Goal: Find specific page/section: Find specific page/section

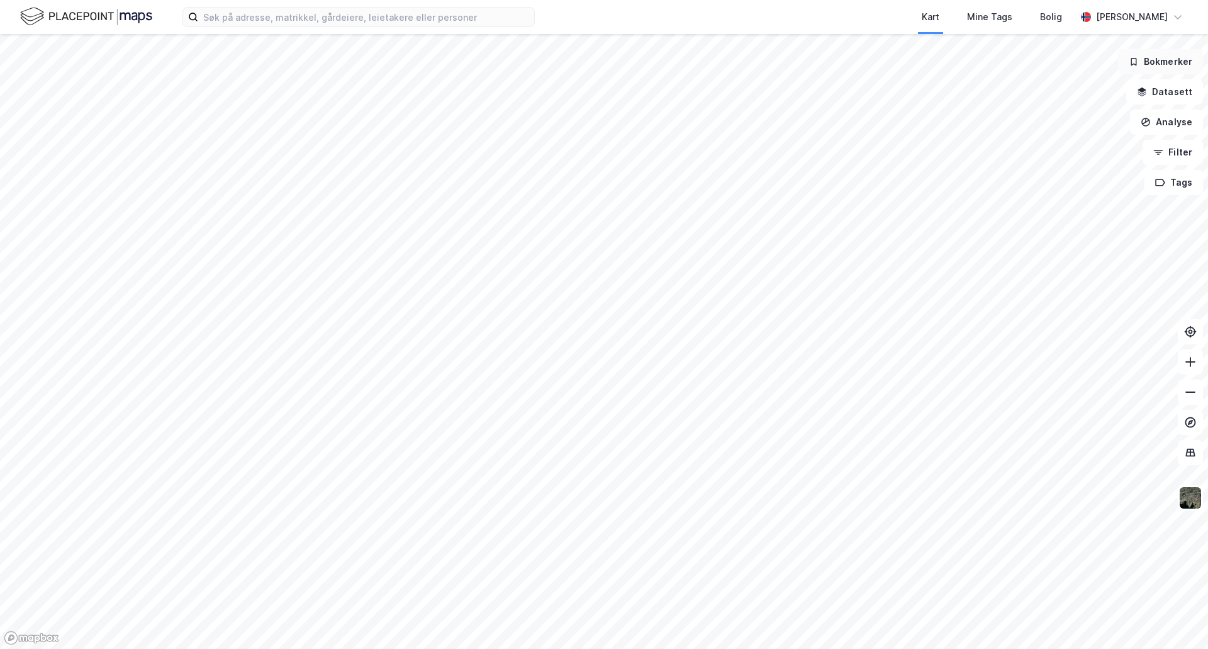
click at [1169, 57] on button "Bokmerker" at bounding box center [1160, 61] width 85 height 25
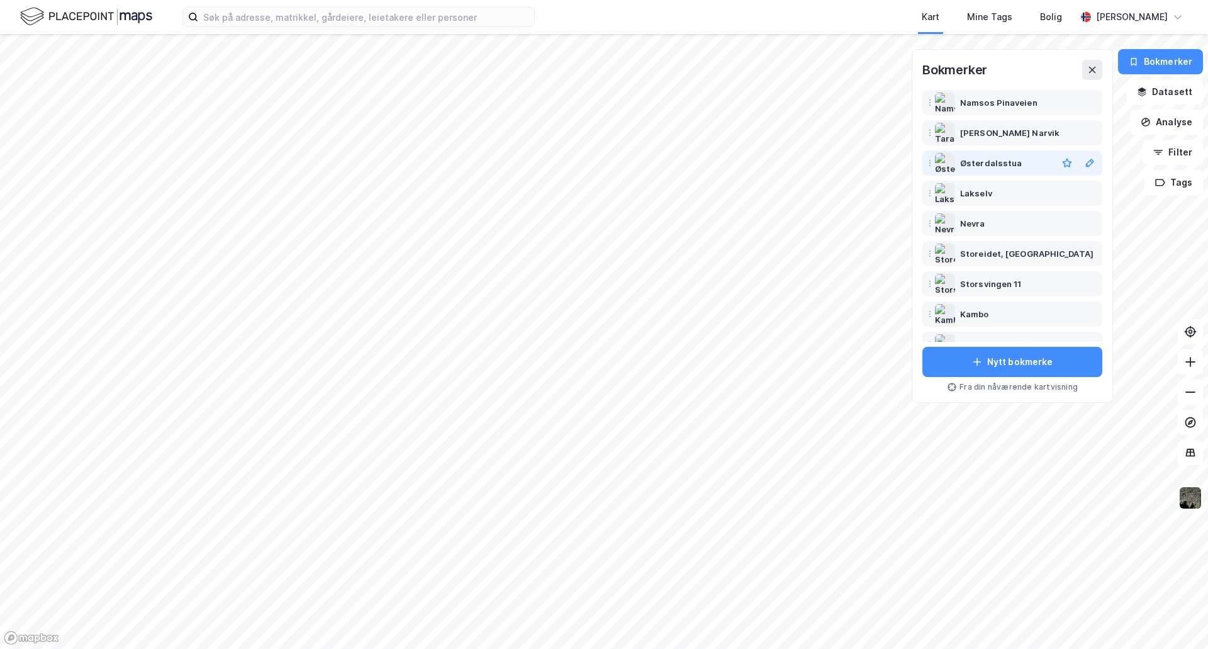
click at [994, 166] on div "Østerdalsstua" at bounding box center [991, 162] width 62 height 15
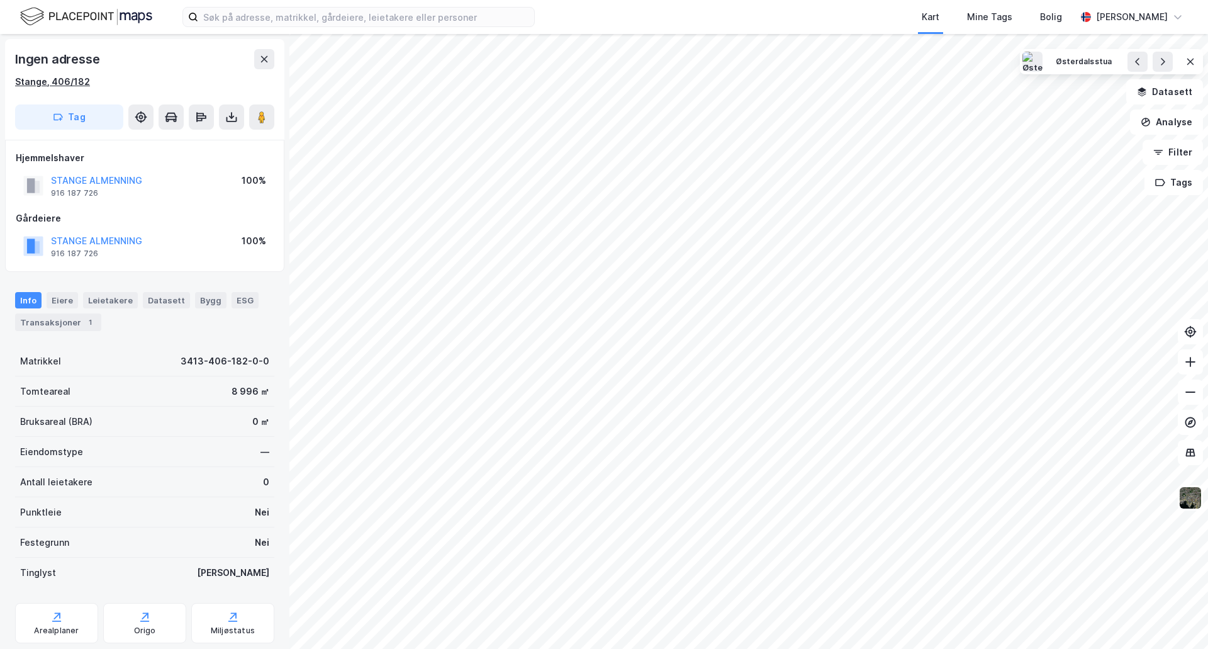
click at [25, 82] on div "Stange, 406/182" at bounding box center [52, 81] width 75 height 15
click at [64, 191] on div "916 187 726" at bounding box center [74, 193] width 47 height 10
